Goal: Contribute content: Add original content to the website for others to see

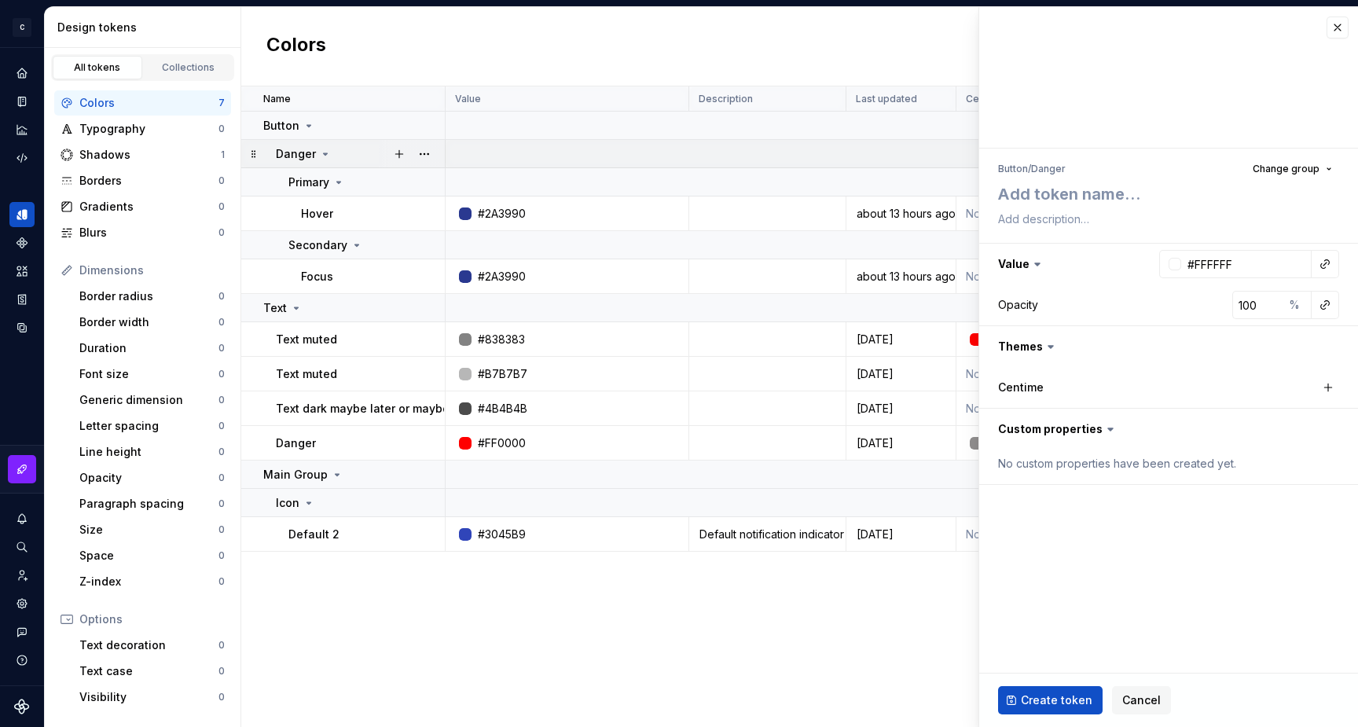
click at [324, 154] on icon at bounding box center [325, 154] width 13 height 13
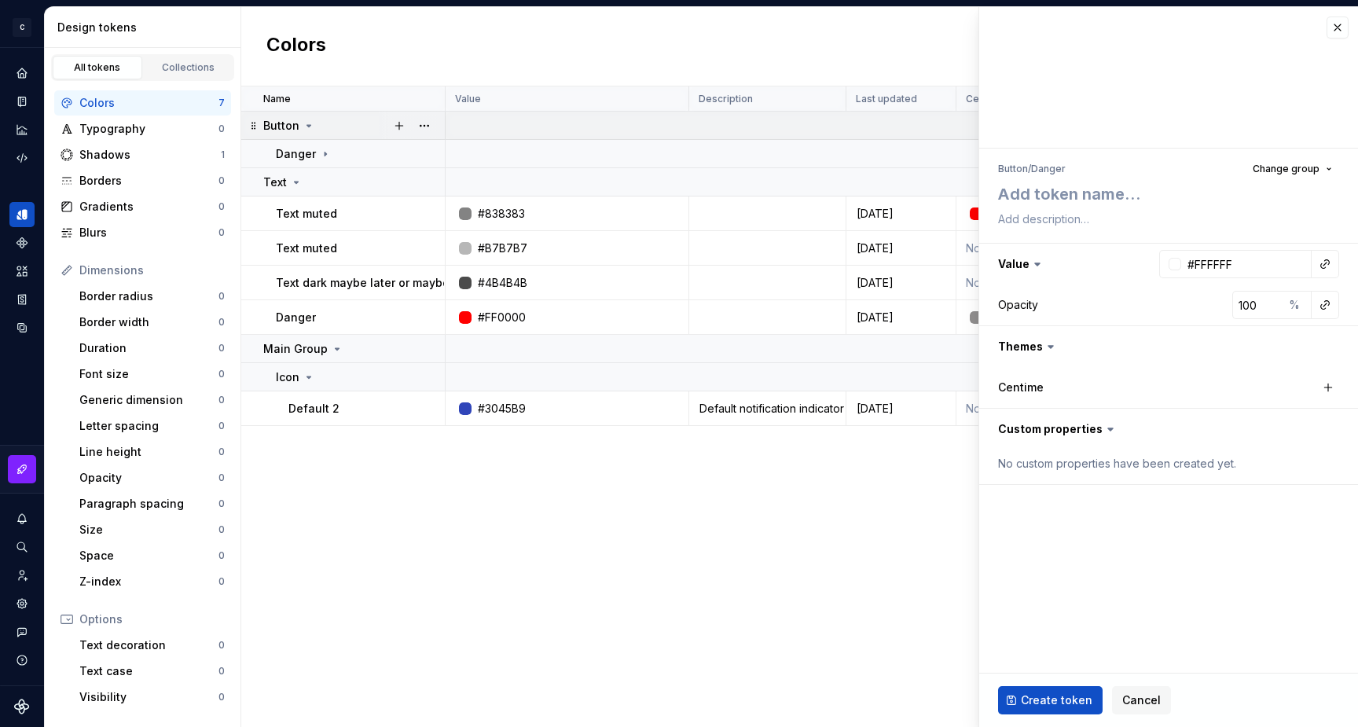
click at [309, 125] on icon at bounding box center [308, 125] width 13 height 13
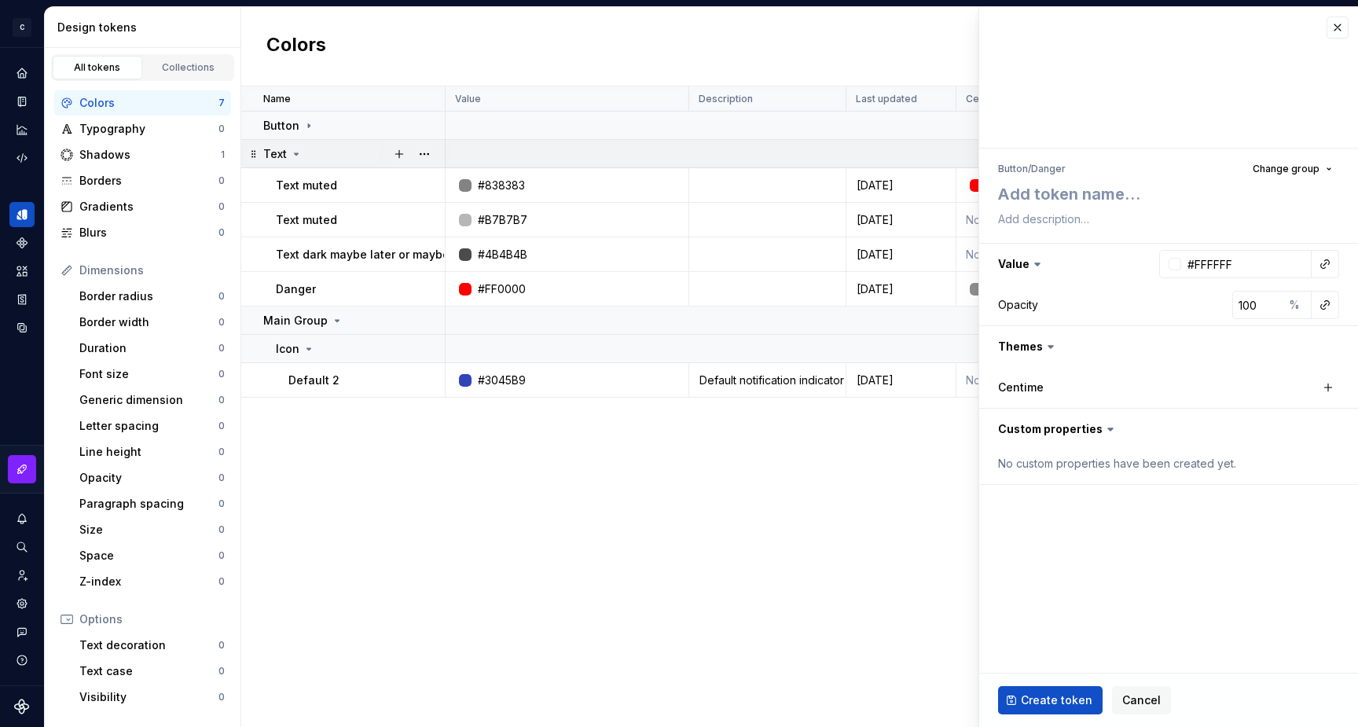
click at [296, 153] on icon at bounding box center [297, 154] width 4 height 2
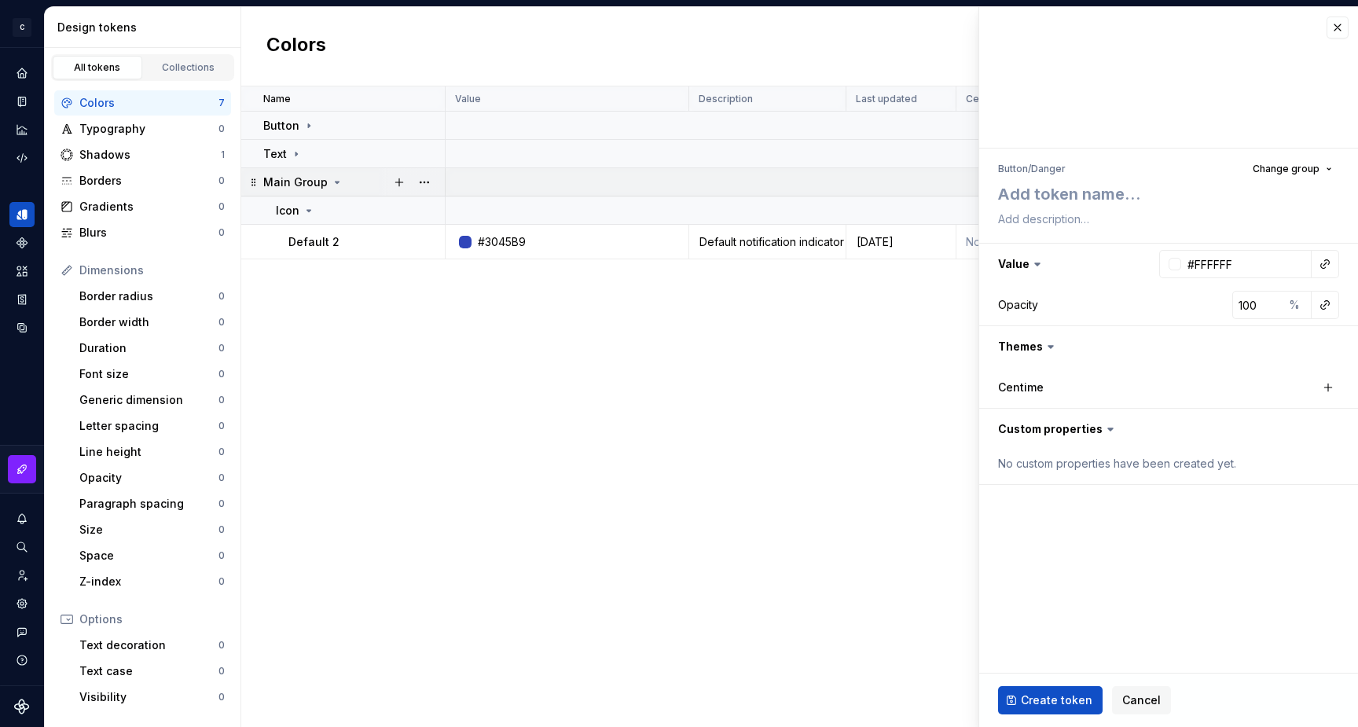
click at [331, 180] on icon at bounding box center [337, 182] width 13 height 13
click at [1340, 26] on button "button" at bounding box center [1337, 27] width 22 height 22
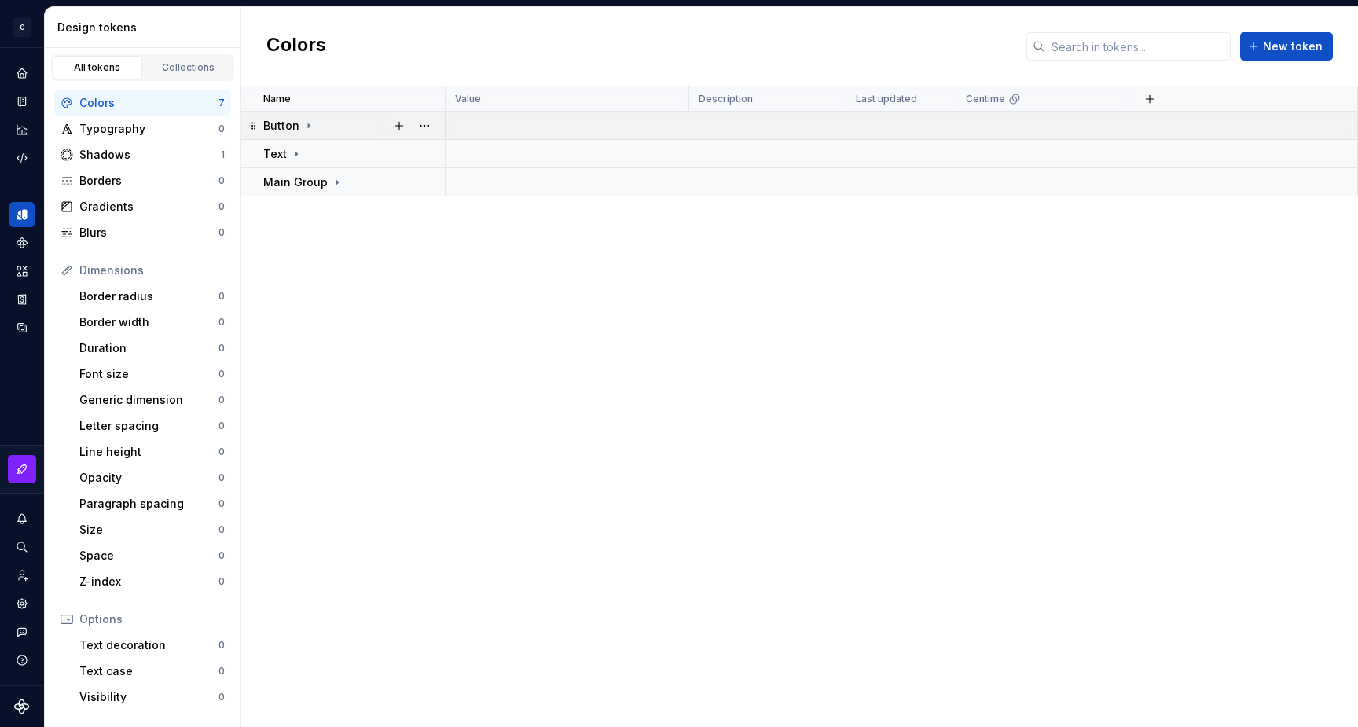
click at [308, 125] on icon at bounding box center [309, 125] width 2 height 4
click at [325, 151] on icon at bounding box center [325, 154] width 13 height 13
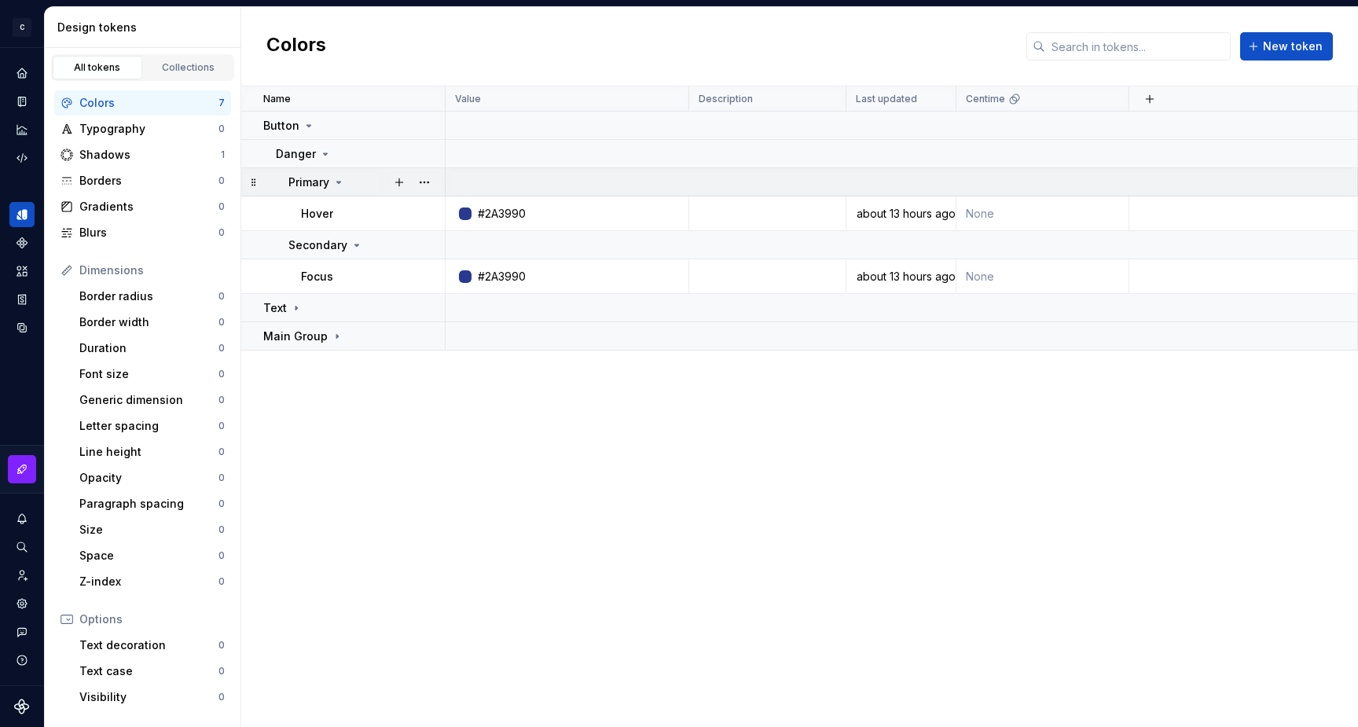
click at [339, 183] on icon at bounding box center [338, 182] width 13 height 13
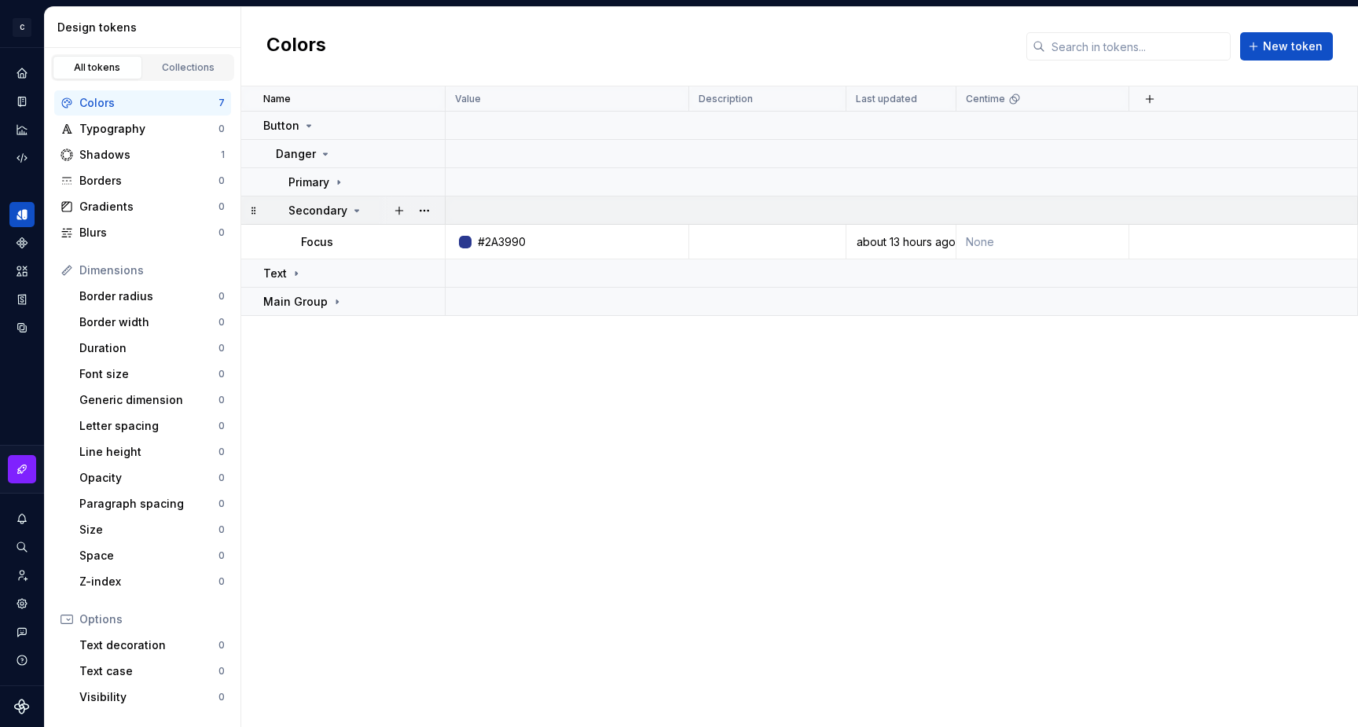
click at [353, 205] on icon at bounding box center [356, 210] width 13 height 13
click at [356, 209] on icon at bounding box center [356, 210] width 13 height 13
click at [357, 213] on icon at bounding box center [356, 210] width 13 height 13
click at [335, 176] on icon at bounding box center [338, 182] width 13 height 13
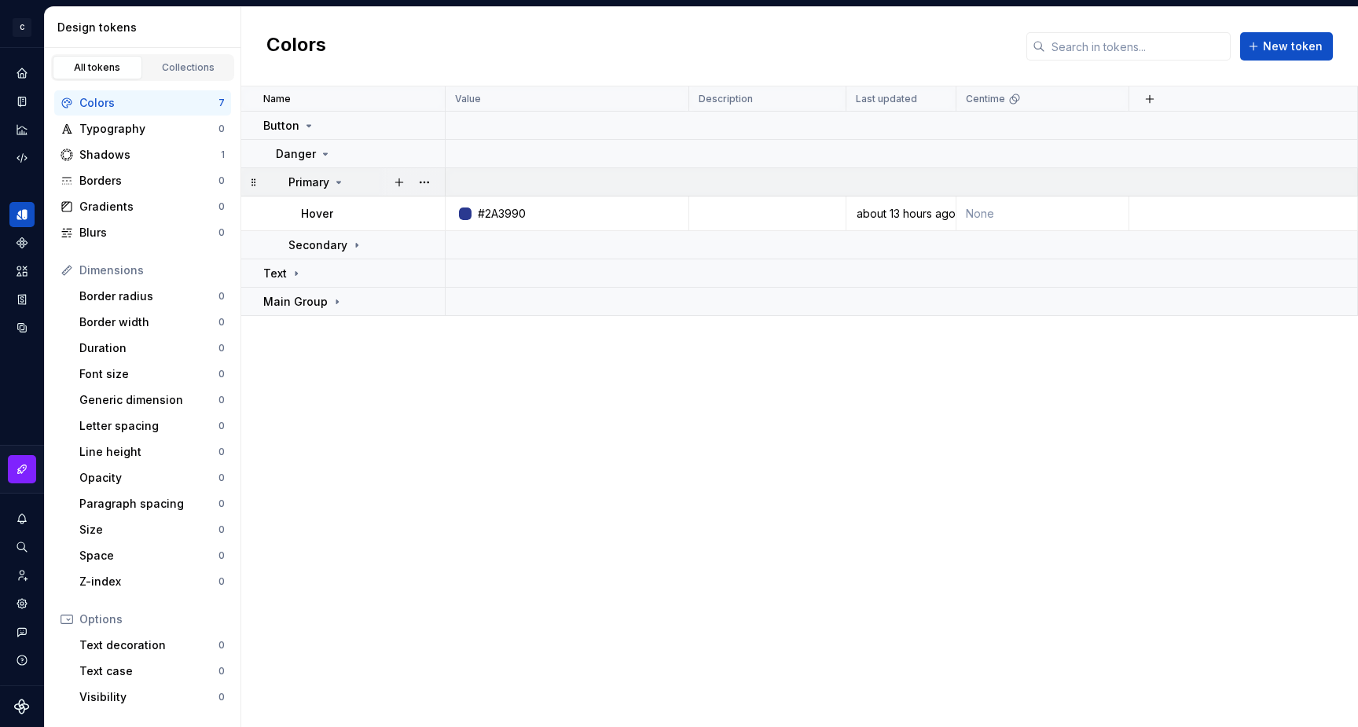
click at [336, 177] on icon at bounding box center [338, 182] width 13 height 13
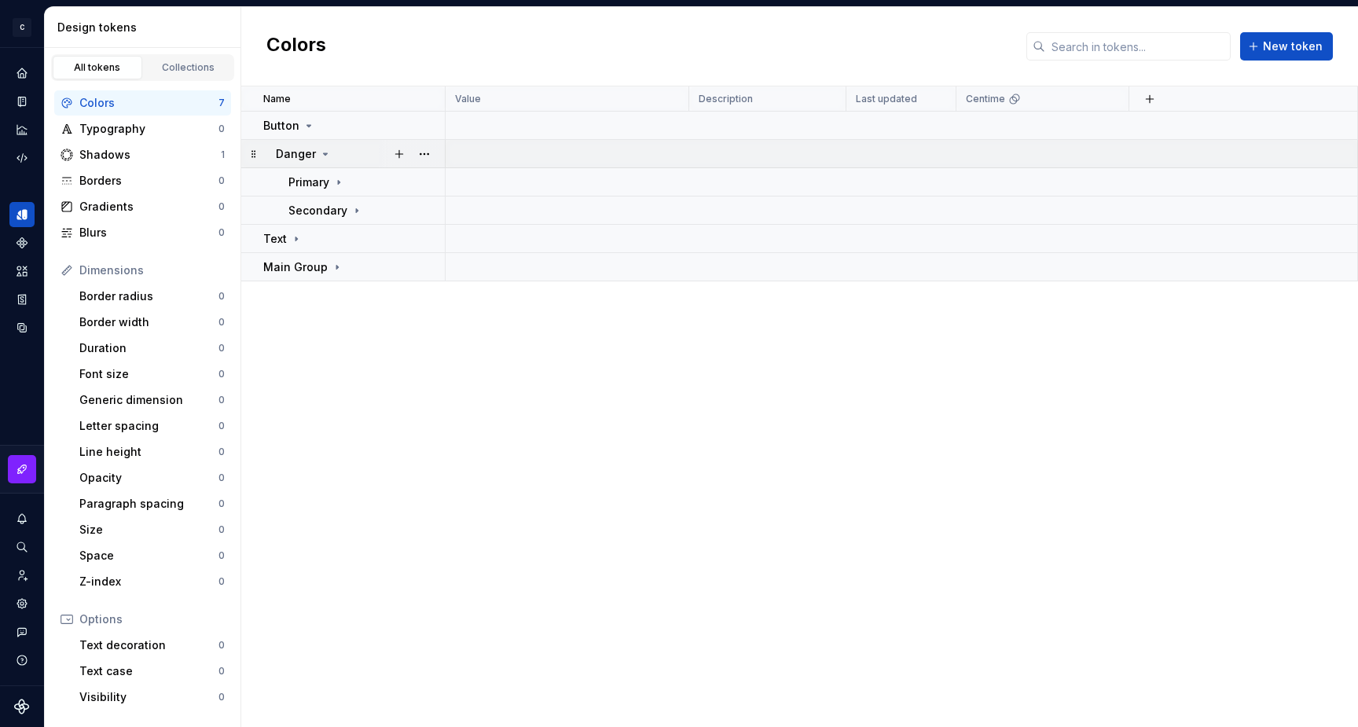
click at [326, 155] on icon at bounding box center [325, 154] width 13 height 13
click at [309, 126] on icon at bounding box center [308, 125] width 13 height 13
click at [329, 156] on icon at bounding box center [325, 154] width 13 height 13
click at [340, 183] on icon at bounding box center [338, 182] width 13 height 13
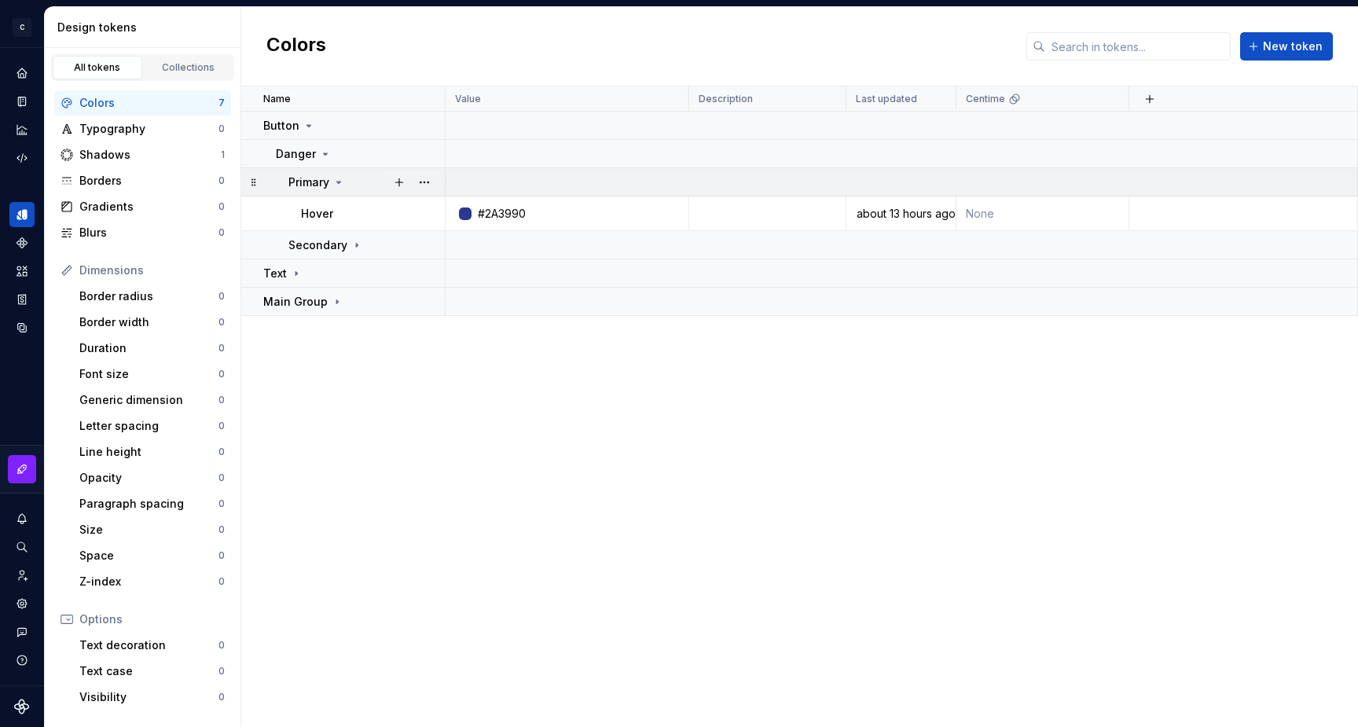
click at [340, 183] on icon at bounding box center [338, 182] width 13 height 13
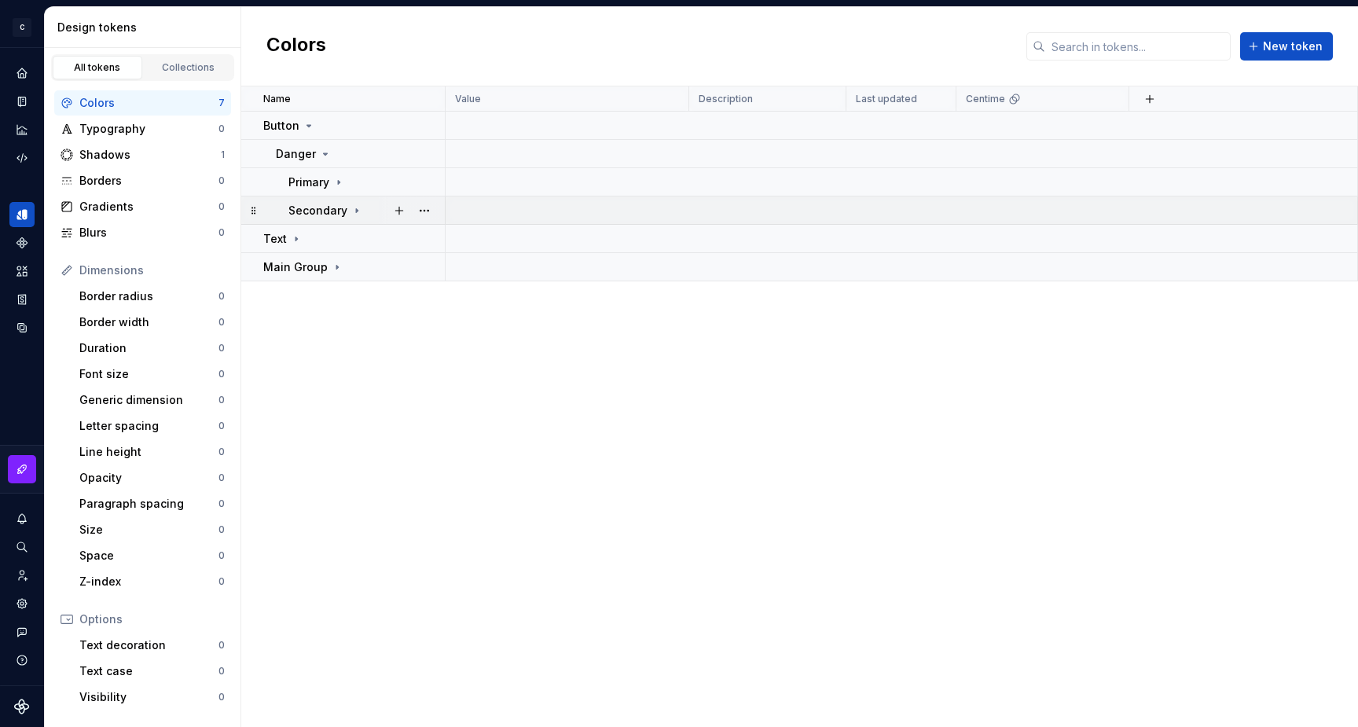
click at [352, 210] on icon at bounding box center [356, 210] width 13 height 13
click at [355, 210] on icon at bounding box center [357, 211] width 4 height 2
click at [335, 182] on icon at bounding box center [338, 182] width 13 height 13
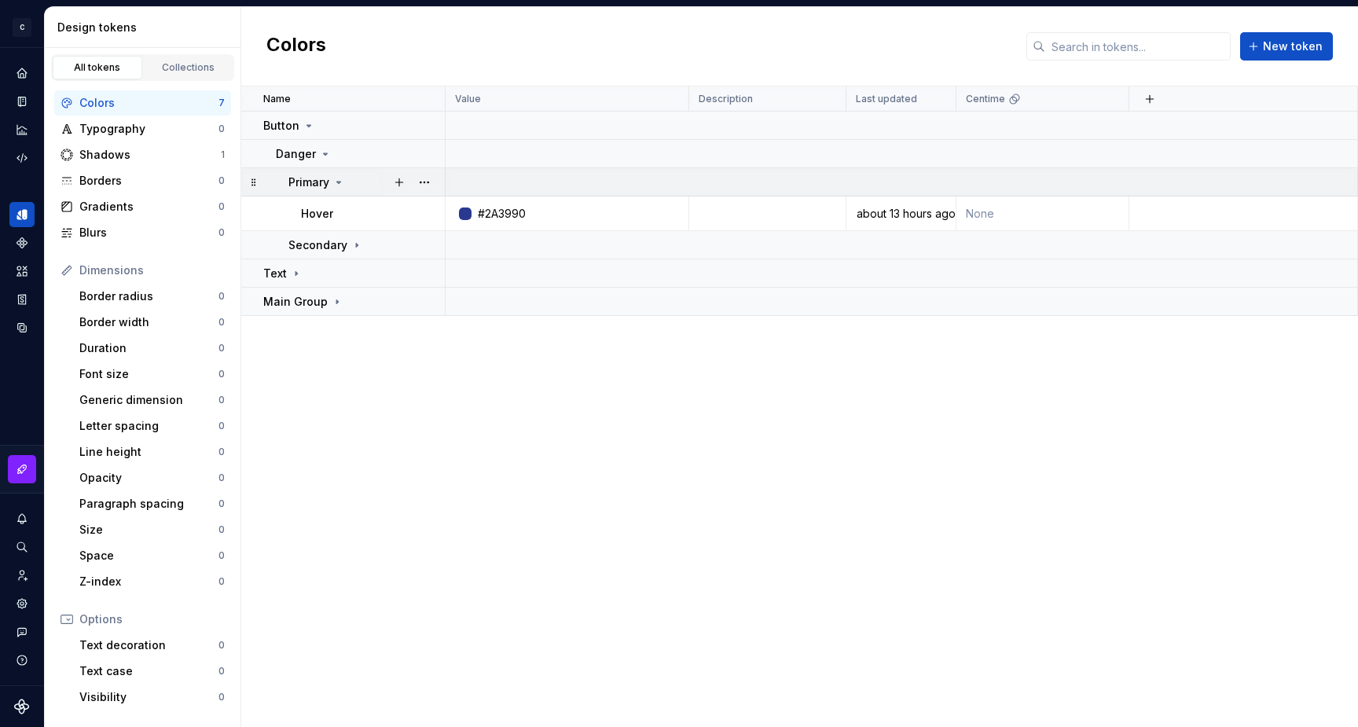
click at [335, 182] on icon at bounding box center [338, 182] width 13 height 13
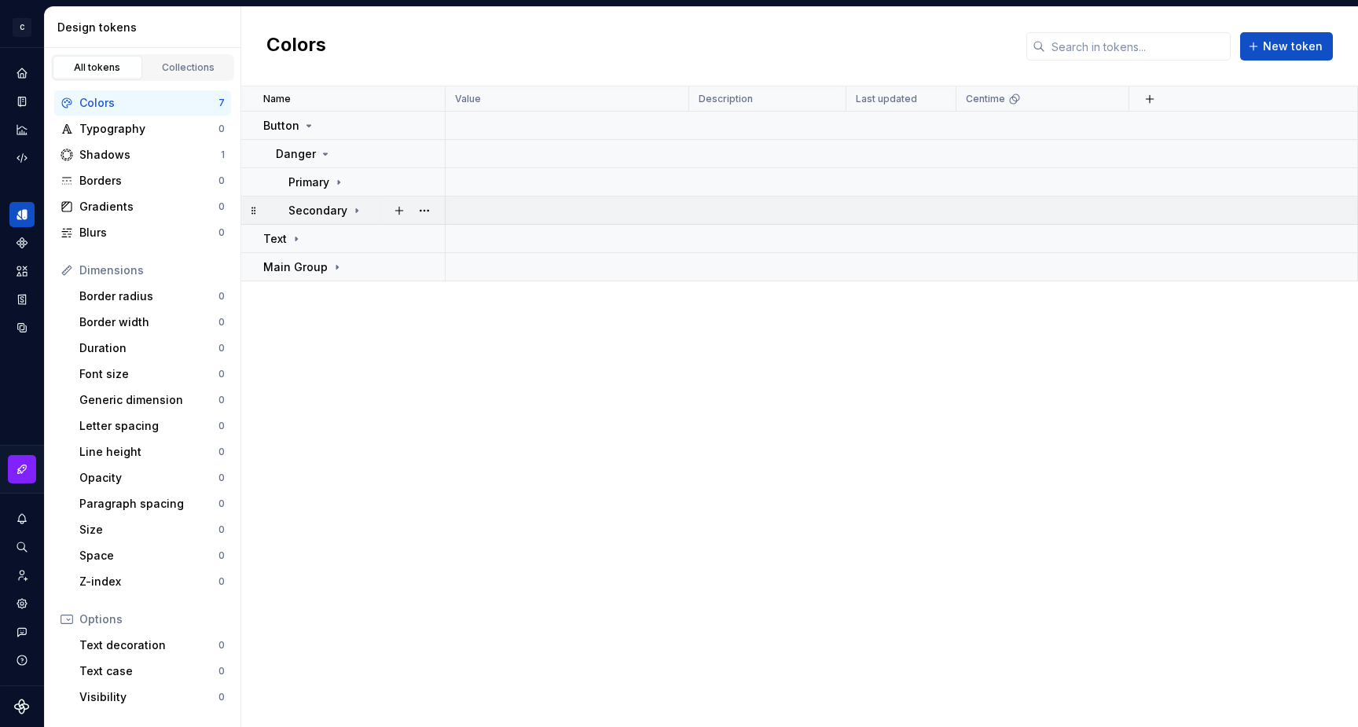
click at [357, 211] on icon at bounding box center [356, 210] width 13 height 13
click at [339, 181] on icon at bounding box center [339, 182] width 2 height 4
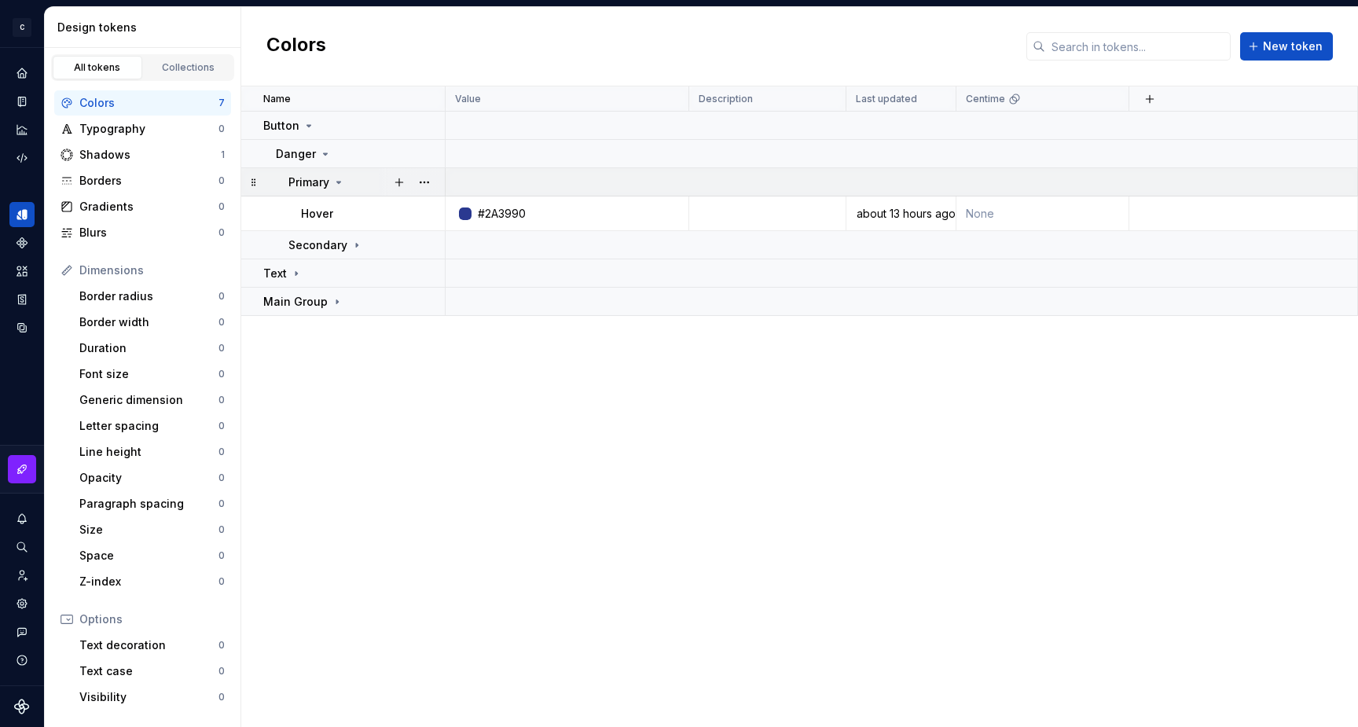
click at [339, 181] on icon at bounding box center [339, 182] width 4 height 2
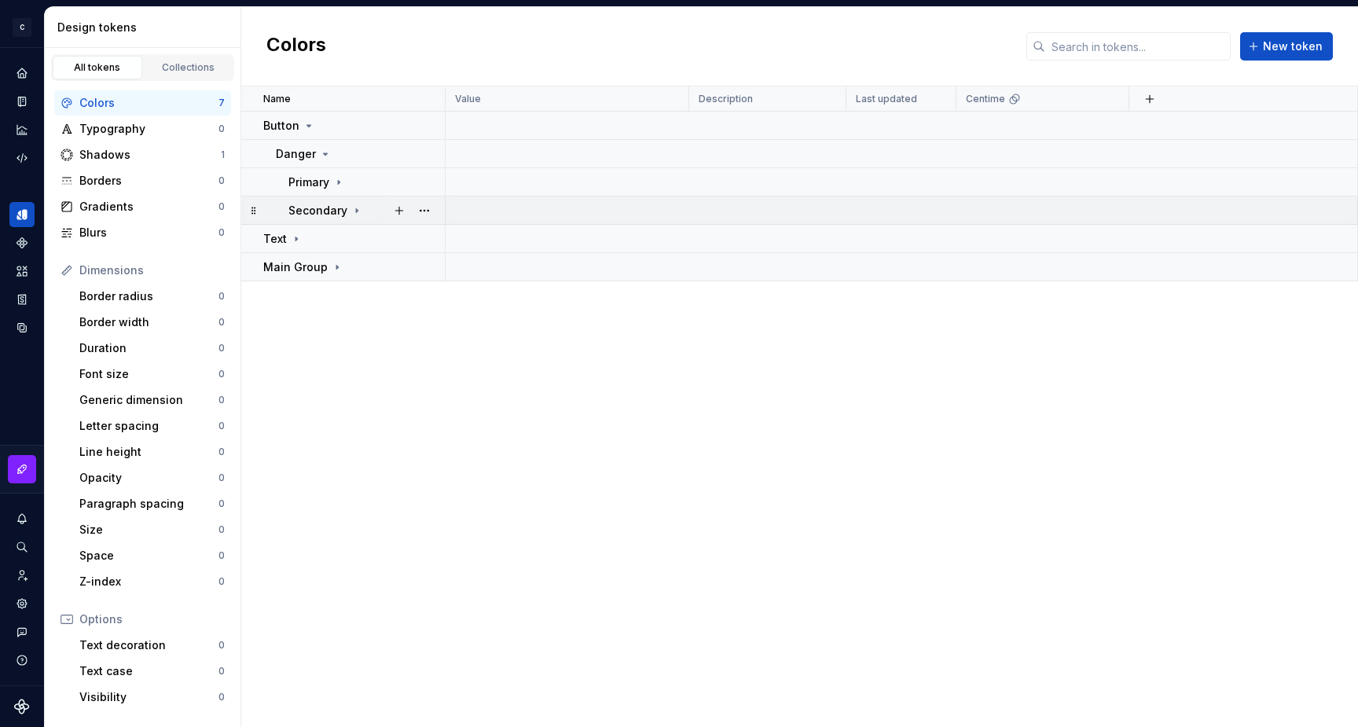
click at [354, 206] on icon at bounding box center [356, 210] width 13 height 13
click at [356, 211] on icon at bounding box center [356, 210] width 13 height 13
click at [335, 181] on icon at bounding box center [338, 182] width 13 height 13
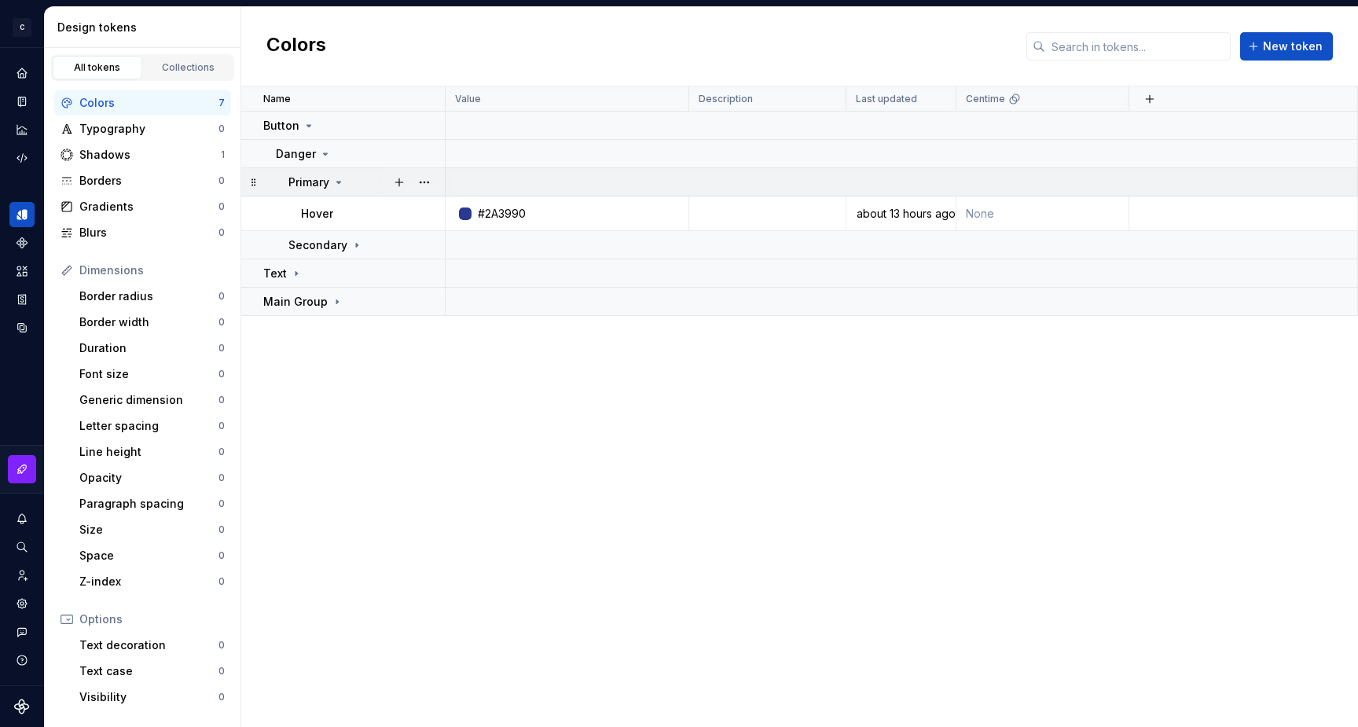
click at [335, 181] on icon at bounding box center [338, 182] width 13 height 13
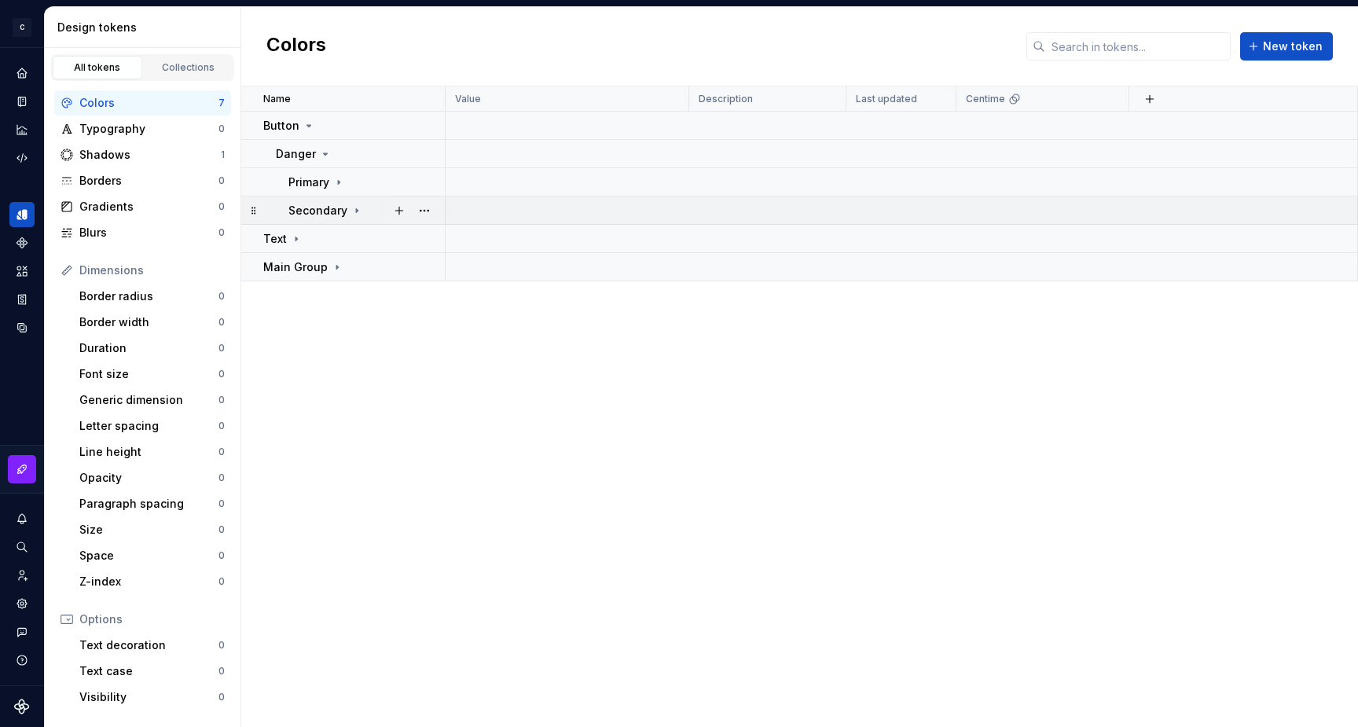
click at [350, 211] on icon at bounding box center [356, 210] width 13 height 13
click at [355, 210] on icon at bounding box center [357, 211] width 4 height 2
click at [334, 170] on td "Primary" at bounding box center [343, 182] width 204 height 28
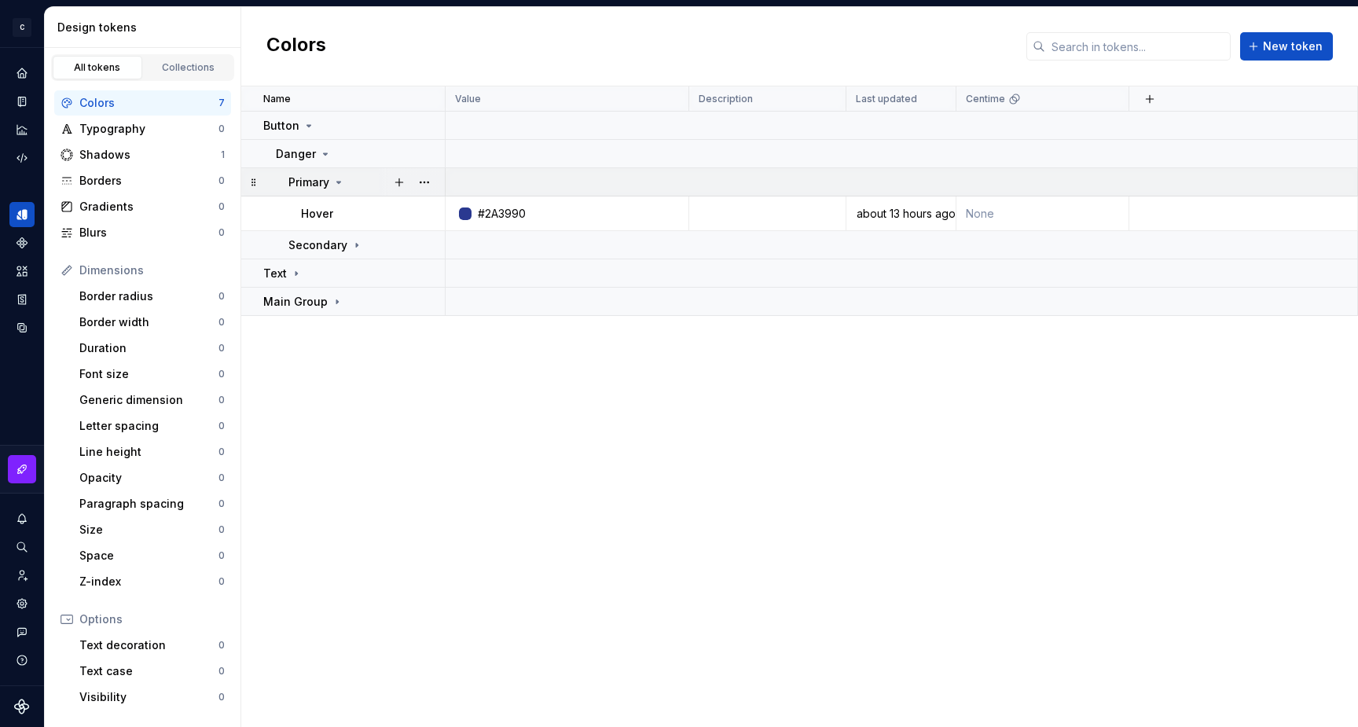
click at [335, 178] on icon at bounding box center [338, 182] width 13 height 13
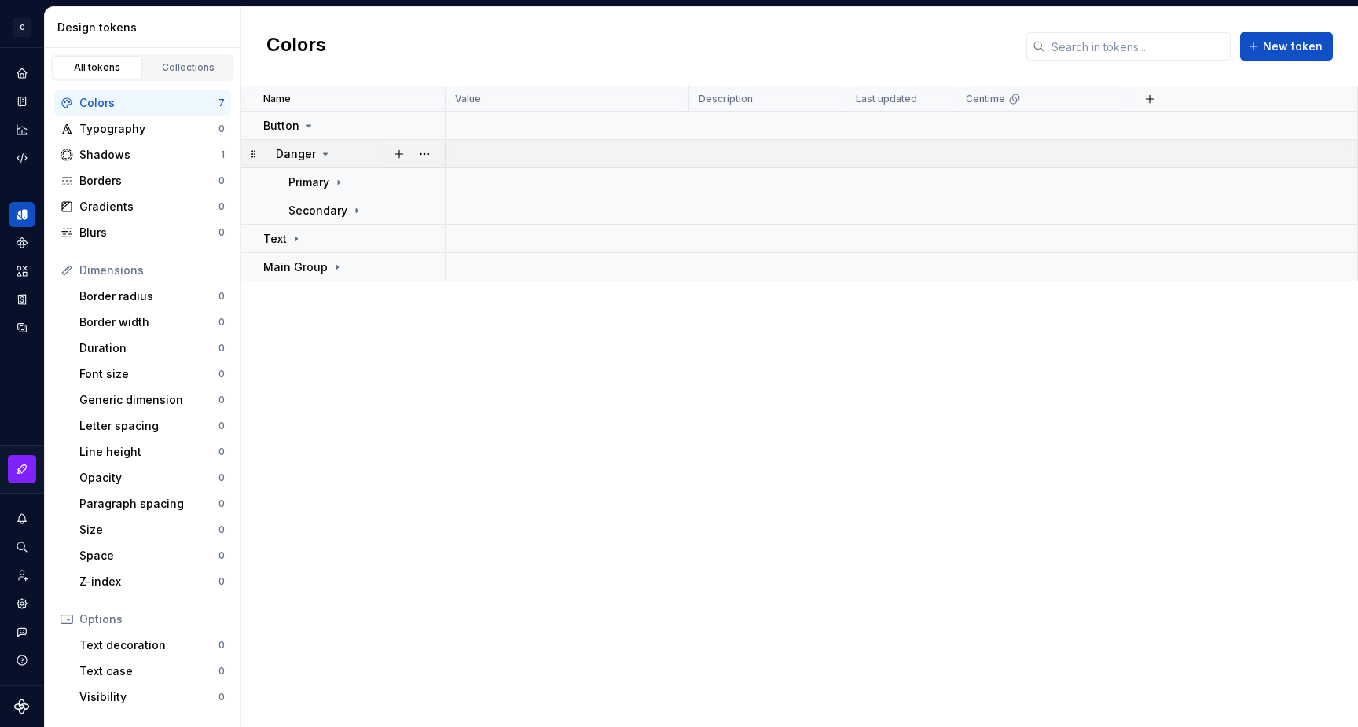
click at [324, 154] on icon at bounding box center [326, 154] width 4 height 2
click at [309, 125] on icon at bounding box center [308, 125] width 13 height 13
click at [308, 124] on icon at bounding box center [309, 125] width 2 height 4
click at [324, 159] on icon at bounding box center [325, 154] width 13 height 13
click at [350, 207] on icon at bounding box center [356, 210] width 13 height 13
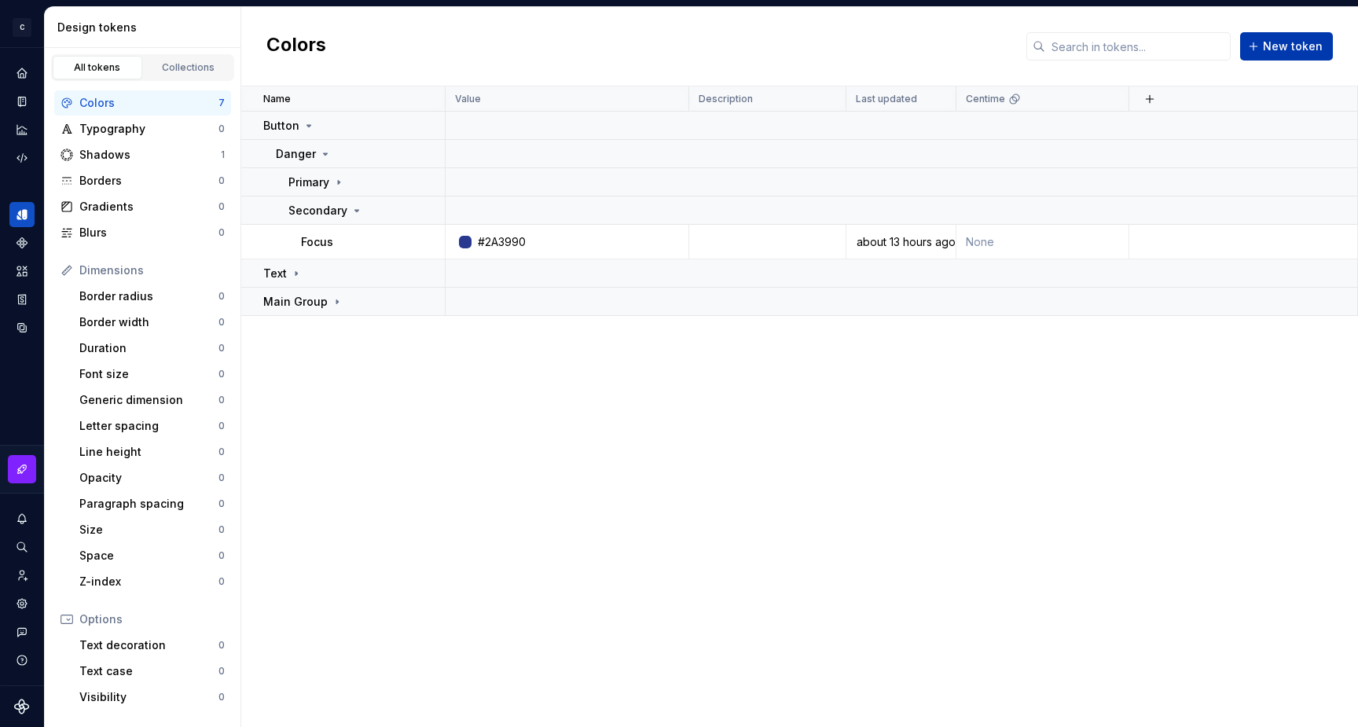
click at [1297, 38] on button "New token" at bounding box center [1286, 46] width 93 height 28
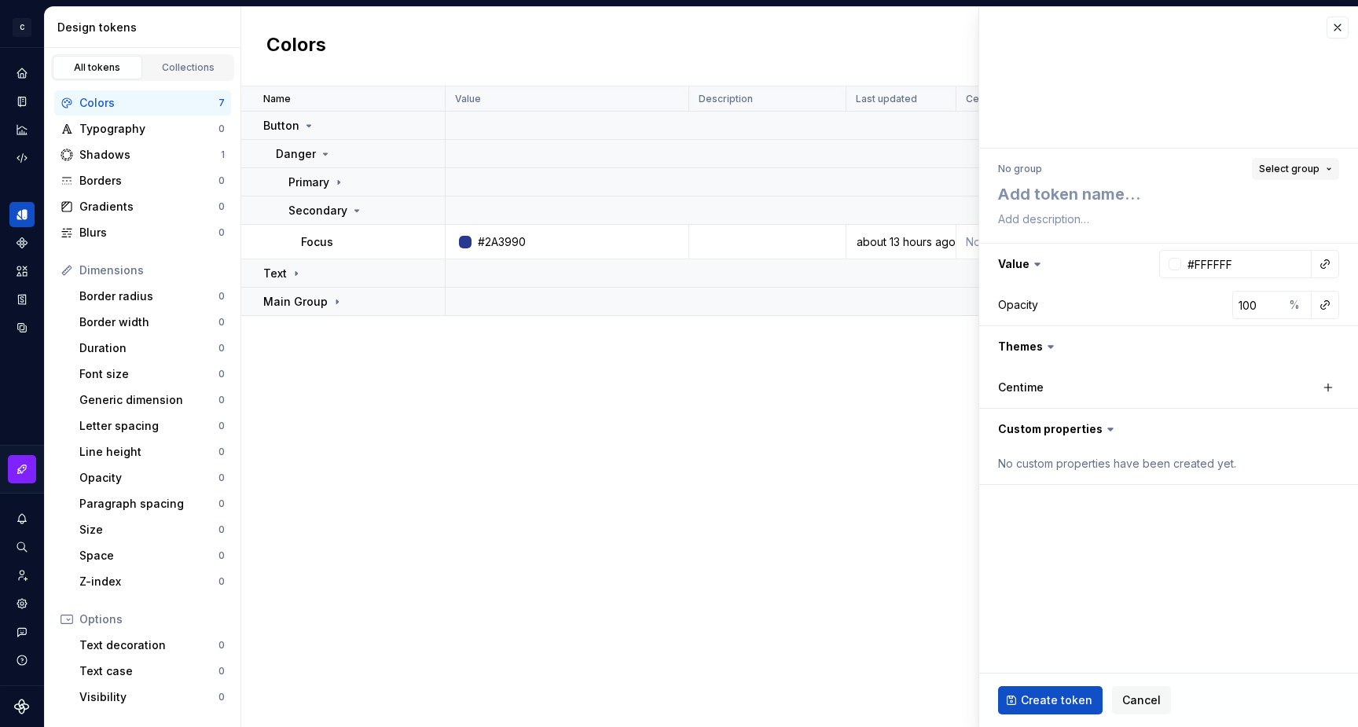
click at [1318, 167] on button "Select group" at bounding box center [1294, 169] width 87 height 22
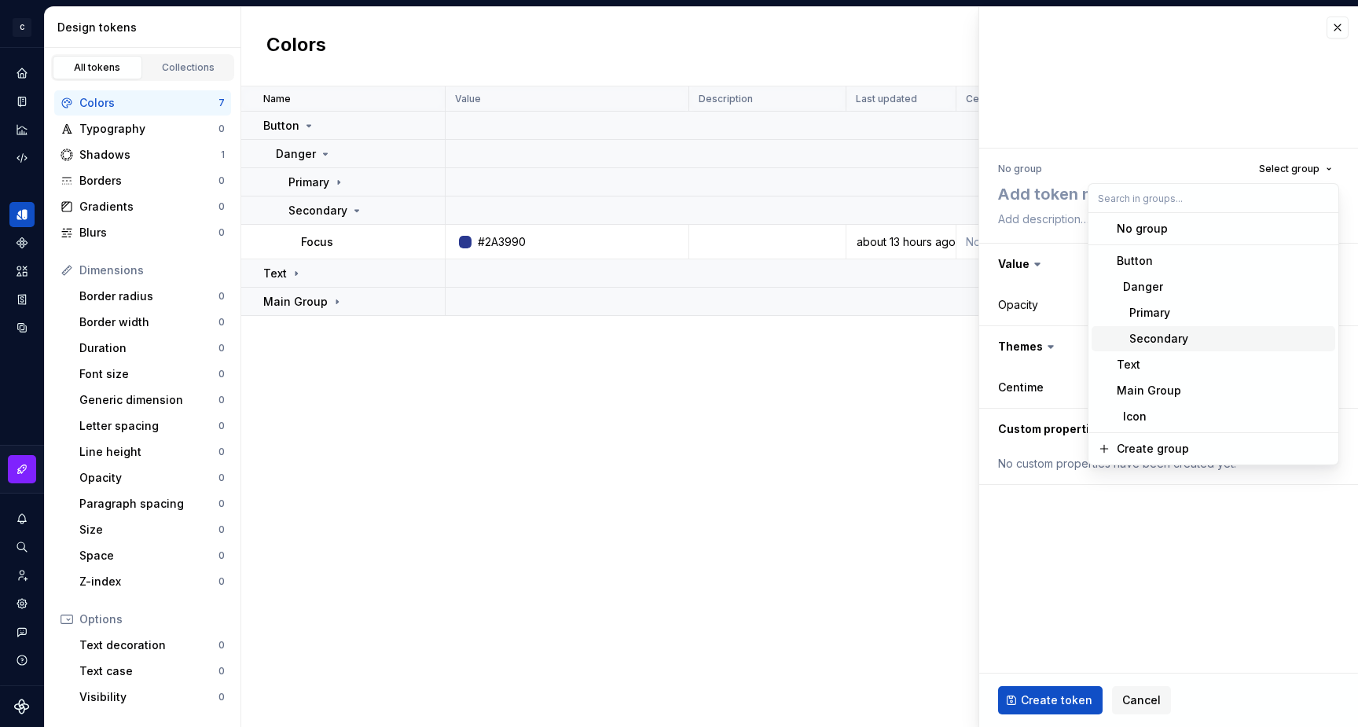
click at [1174, 335] on div "Secondary" at bounding box center [1151, 339] width 71 height 16
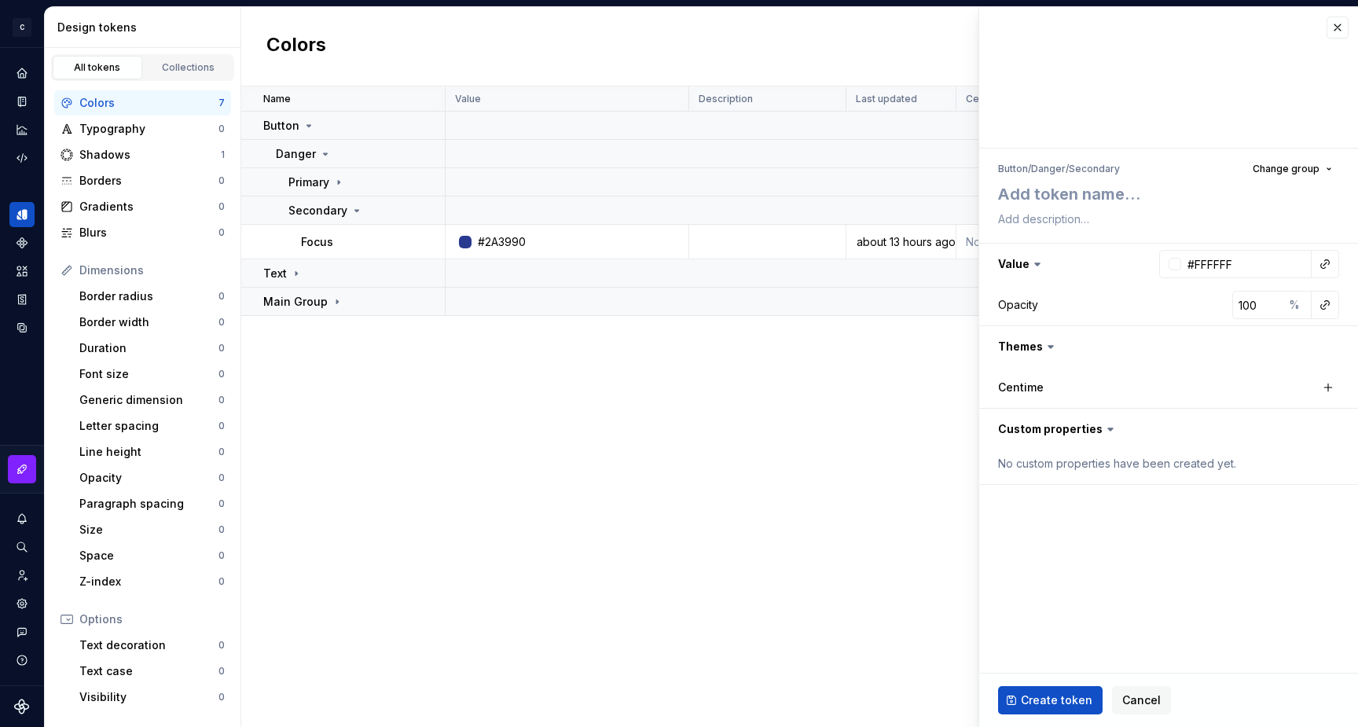
click at [1105, 171] on li "Secondary" at bounding box center [1093, 169] width 51 height 12
click at [1099, 189] on textarea at bounding box center [1165, 194] width 341 height 28
type textarea "*"
type textarea "D"
type textarea "*"
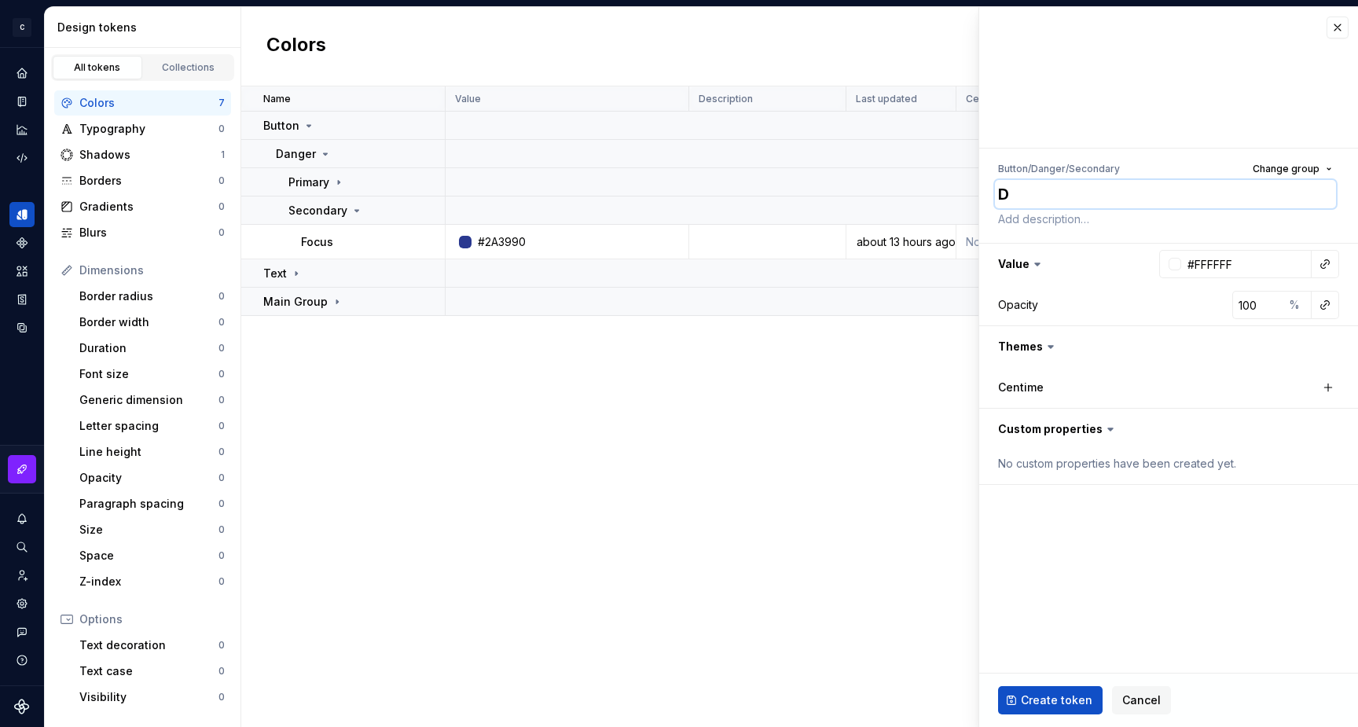
type textarea "De"
type textarea "*"
type textarea "Def"
type textarea "*"
type textarea "Defa"
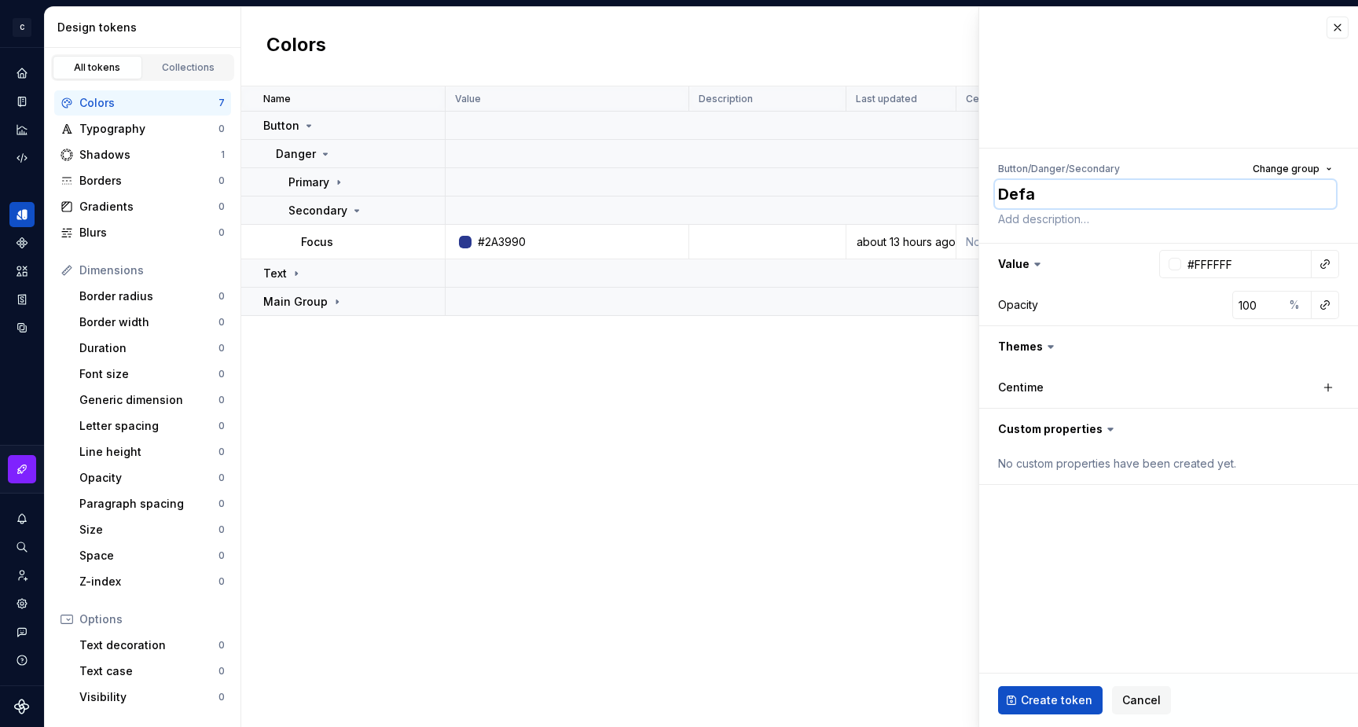
type textarea "*"
type textarea "Defau"
type textarea "*"
type textarea "Defaul"
type textarea "*"
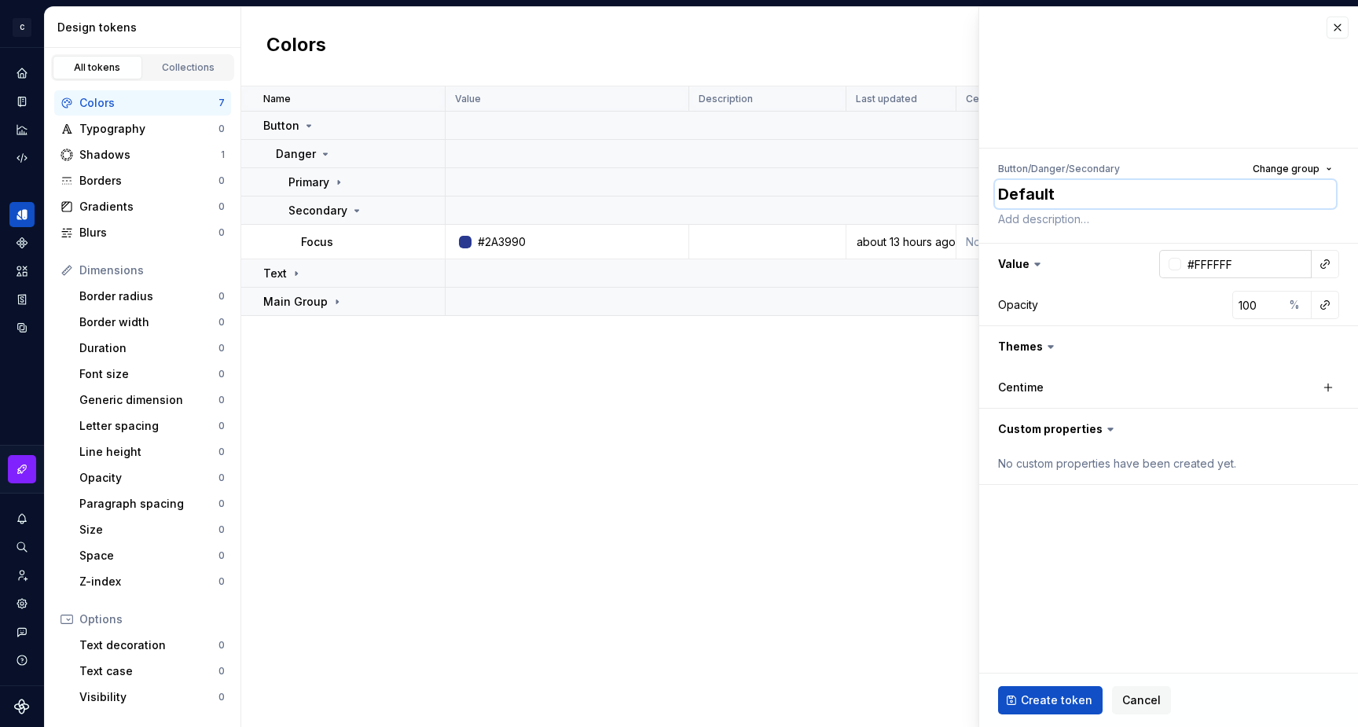
type textarea "Default"
click at [1174, 263] on div at bounding box center [1174, 264] width 13 height 13
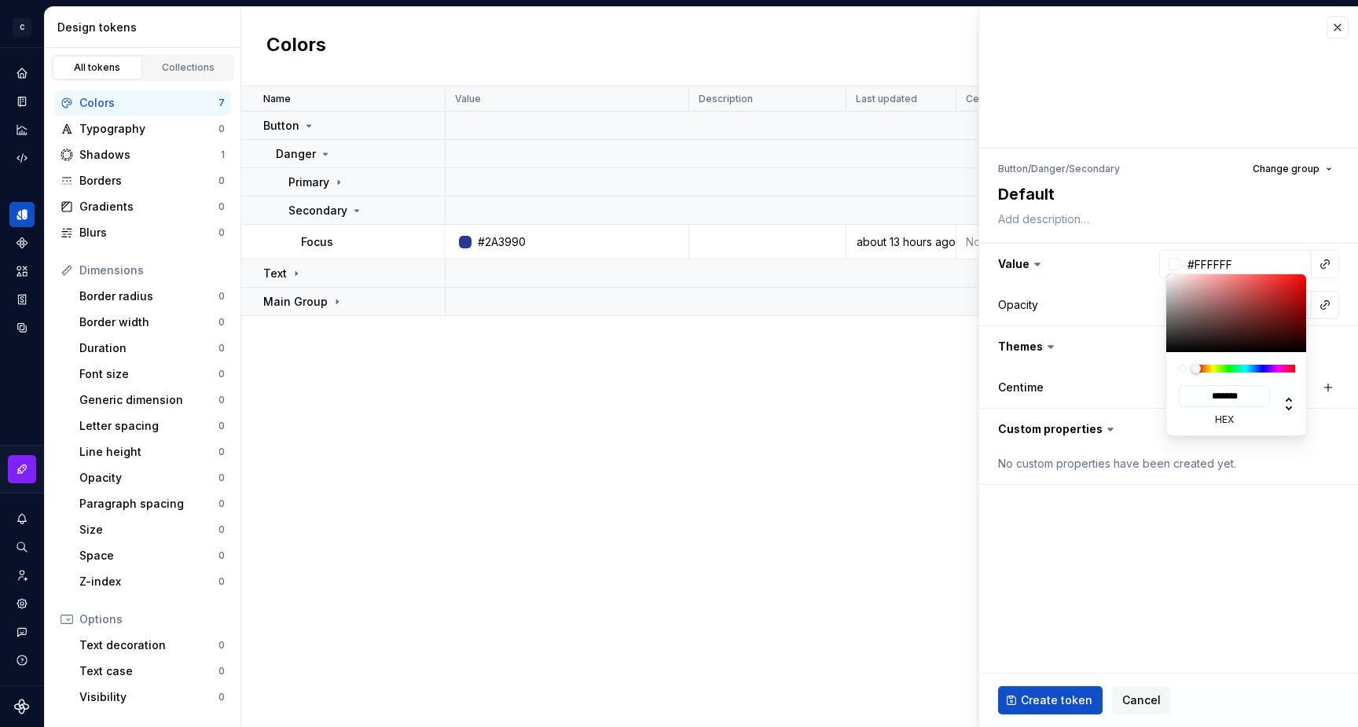
type input "#A74F4F"
type input "*******"
type textarea "*"
type input "#B94E4E"
type input "*******"
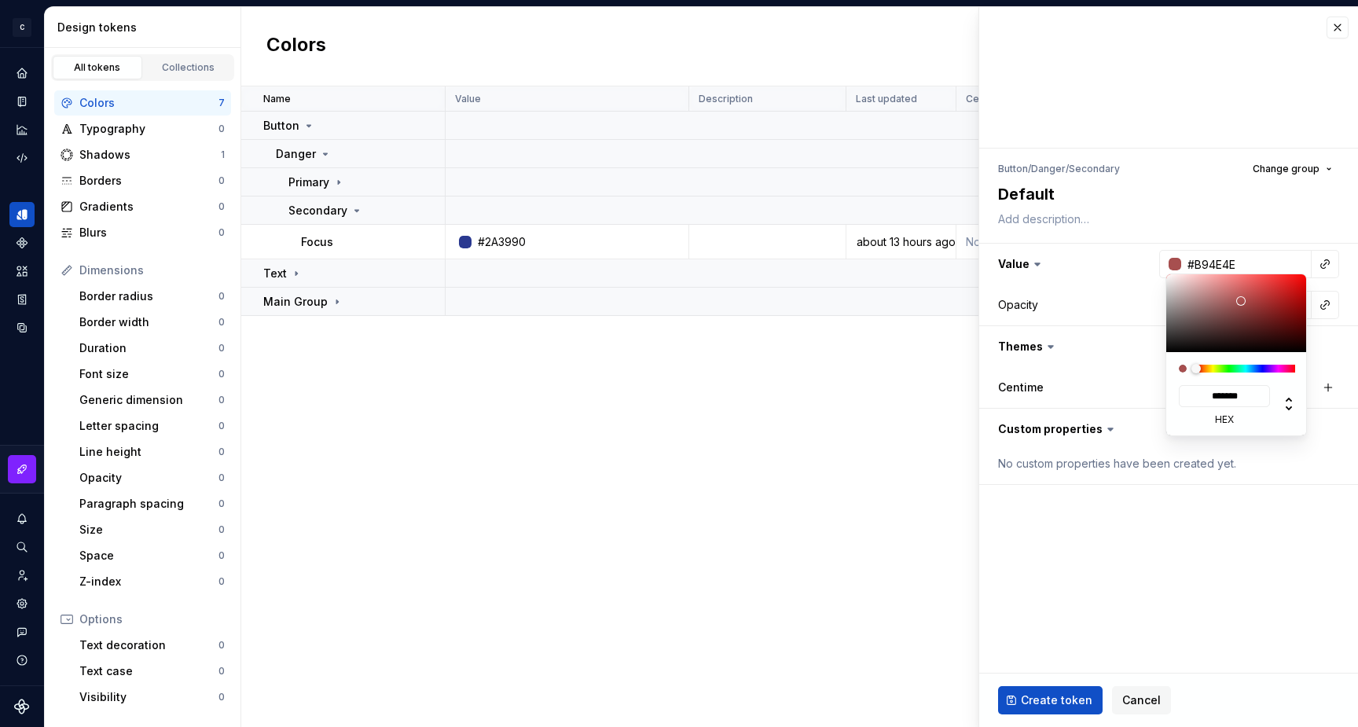
type input "#D14B4B"
type input "*******"
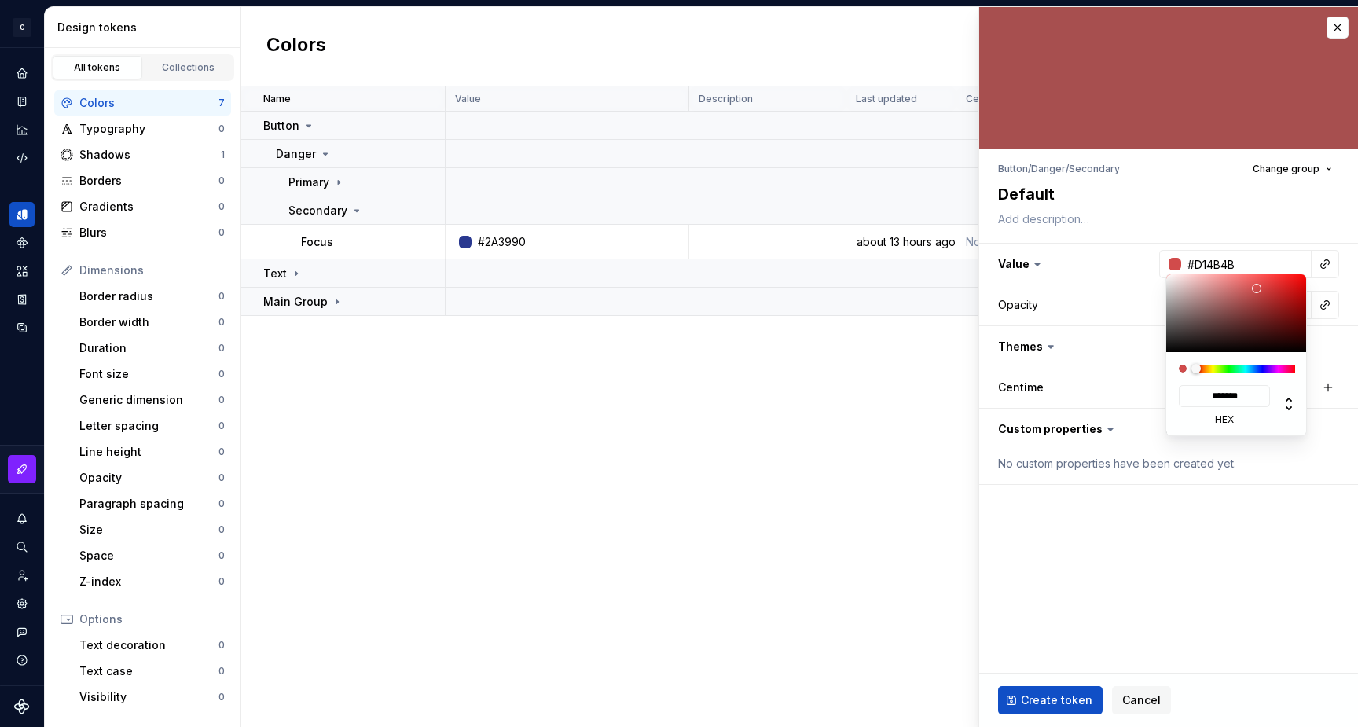
type input "#E84747"
type input "*******"
type input "#F04747"
type input "*******"
type input "#F04545"
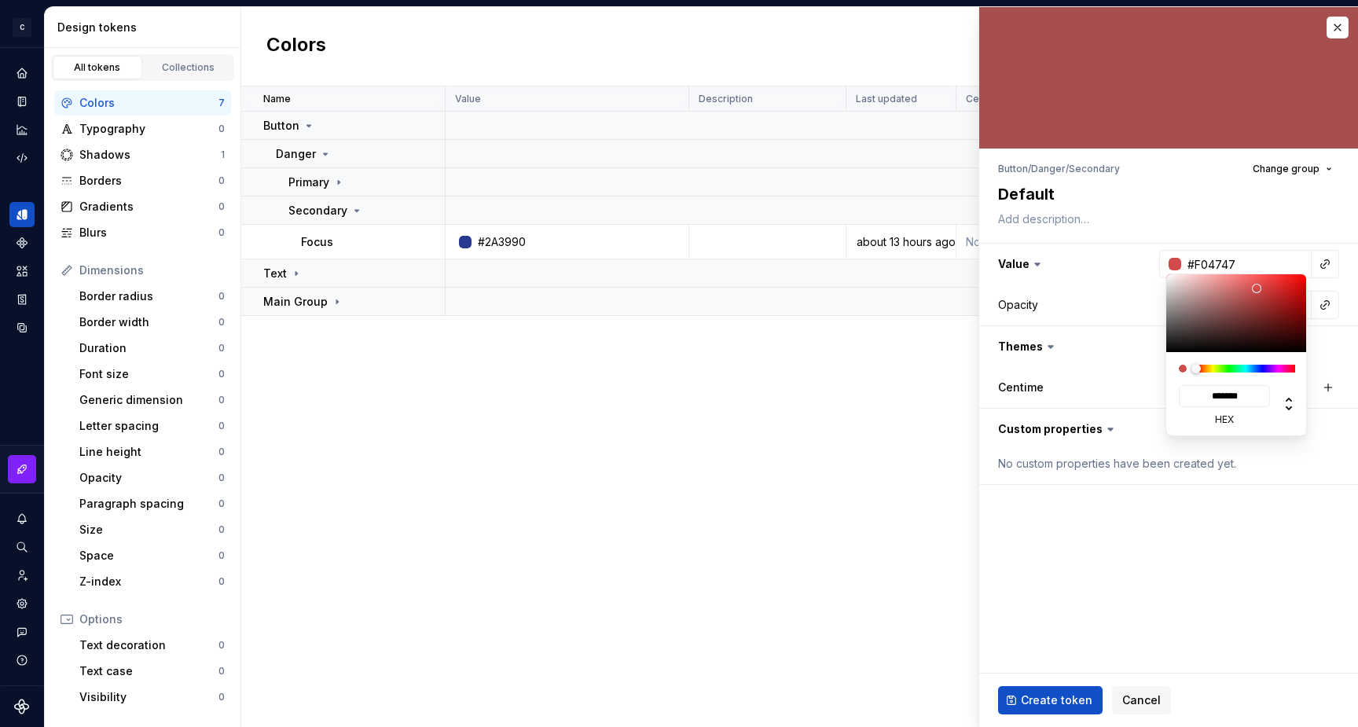
type input "*******"
drag, startPoint x: 1240, startPoint y: 301, endPoint x: 1266, endPoint y: 279, distance: 34.0
click at [1266, 279] on div at bounding box center [1236, 313] width 141 height 78
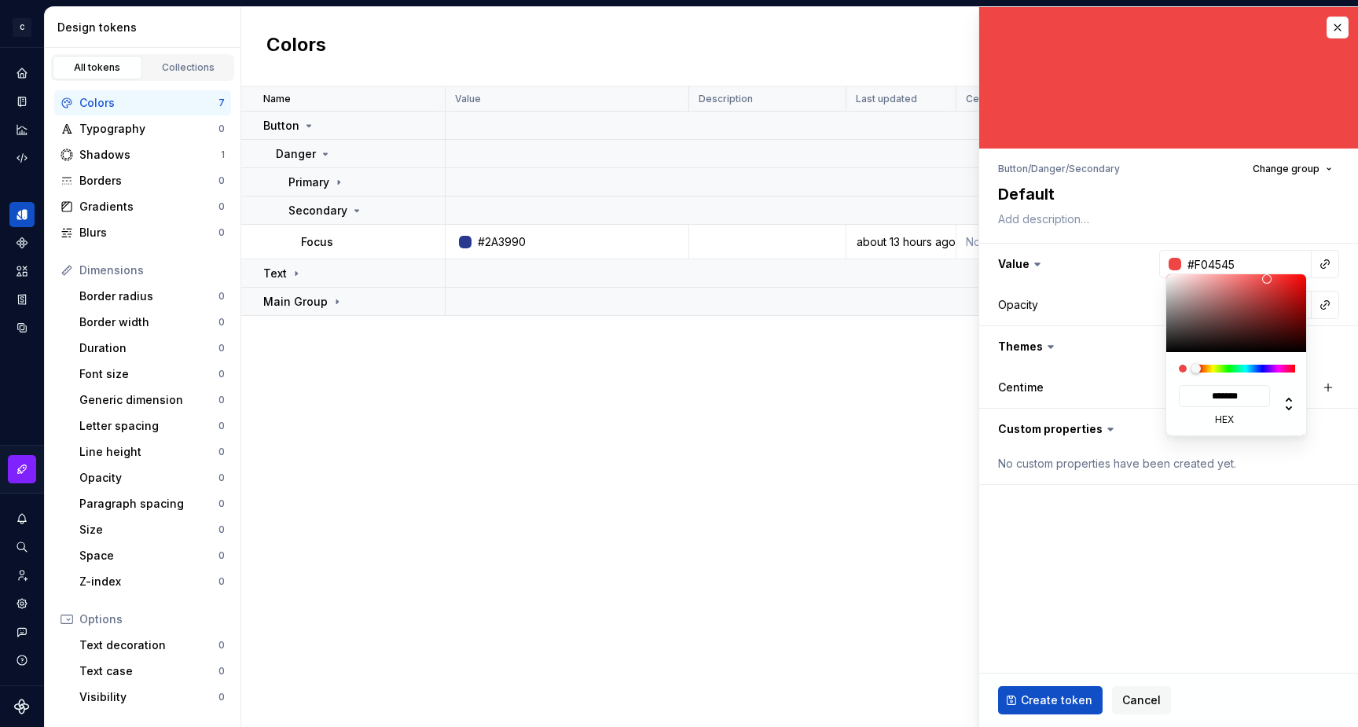
click at [1051, 549] on html "C My Design System S Design system data Design tokens All tokens Collections Co…" at bounding box center [679, 363] width 1358 height 727
click at [1033, 711] on html "C My Design System S Design system data Design tokens All tokens Collections Co…" at bounding box center [679, 363] width 1358 height 727
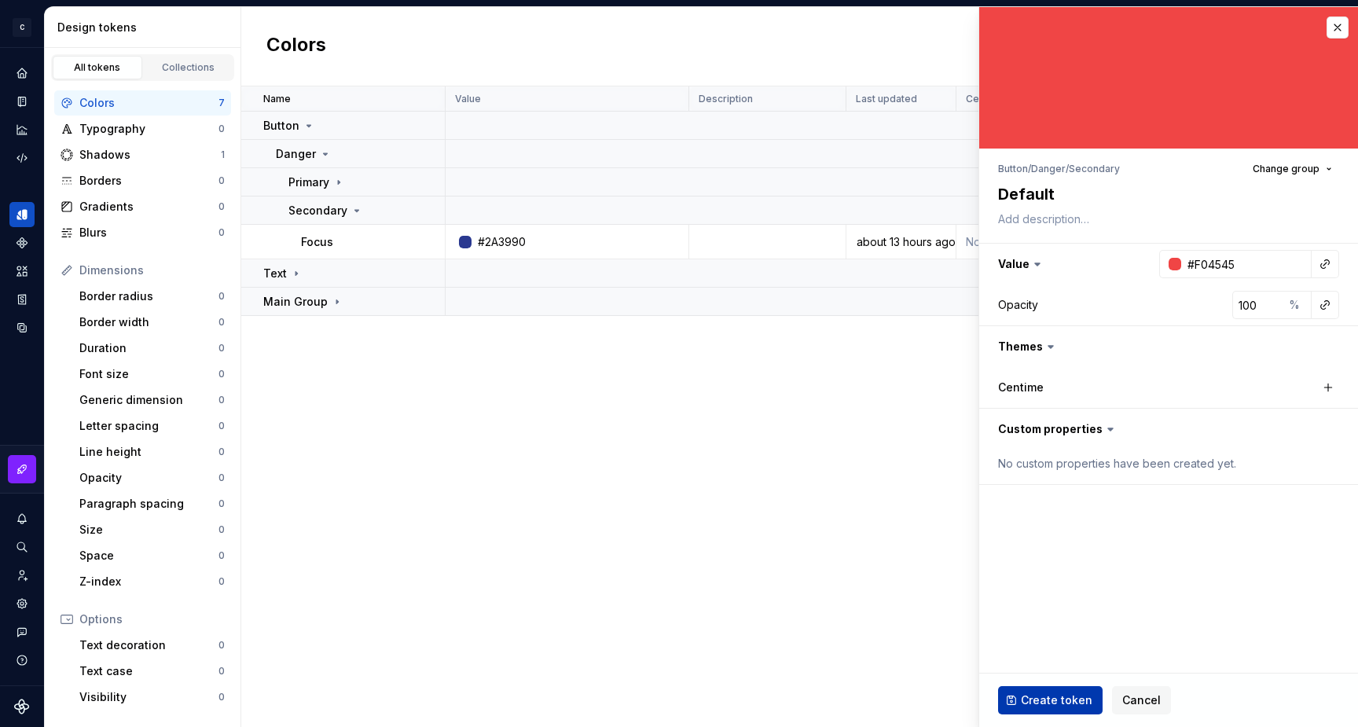
click at [1036, 702] on span "Create token" at bounding box center [1056, 700] width 71 height 16
type textarea "*"
type input "#FFFFFF"
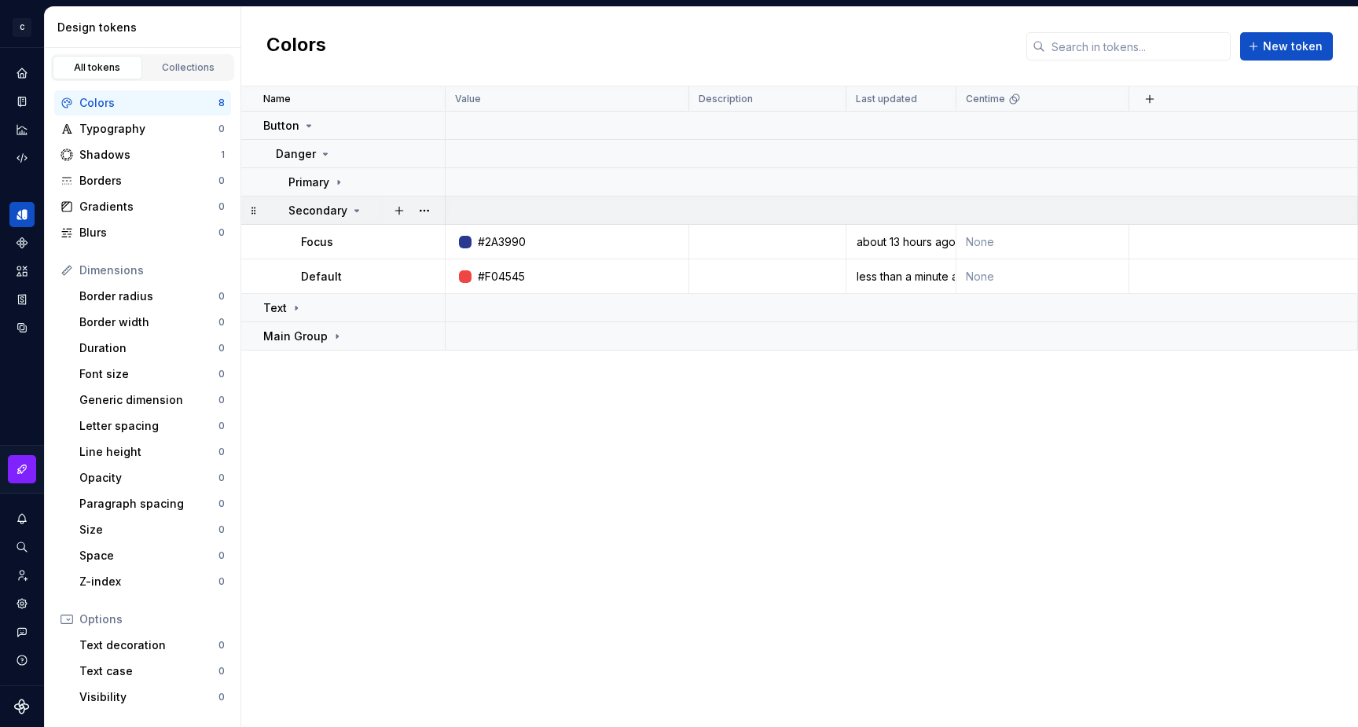
click at [354, 211] on icon at bounding box center [356, 210] width 13 height 13
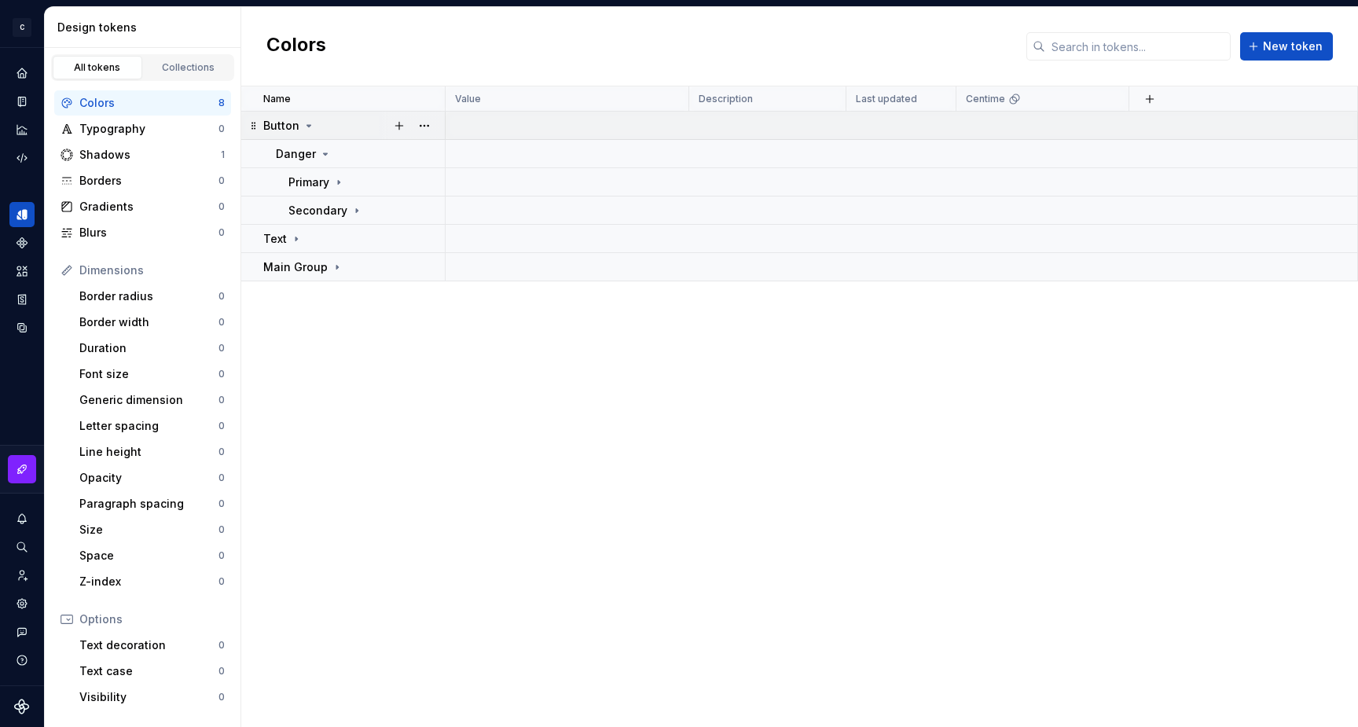
click at [307, 125] on icon at bounding box center [309, 126] width 4 height 2
click at [305, 125] on icon at bounding box center [308, 125] width 13 height 13
